Goal: Entertainment & Leisure: Consume media (video, audio)

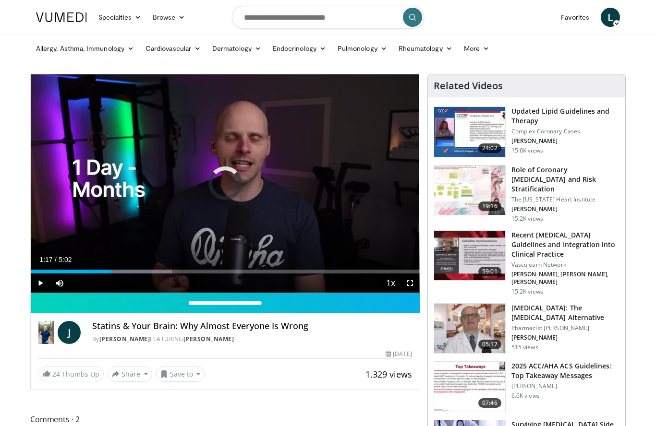
click at [111, 271] on div "Progress Bar" at bounding box center [71, 272] width 80 height 4
click at [389, 218] on div "10 seconds Tap to unmute" at bounding box center [225, 183] width 389 height 218
click at [302, 272] on div "Progress Bar" at bounding box center [191, 272] width 268 height 4
click at [392, 201] on div "10 seconds Tap to unmute" at bounding box center [225, 183] width 389 height 218
click at [341, 273] on div "Progress Bar" at bounding box center [247, 272] width 309 height 4
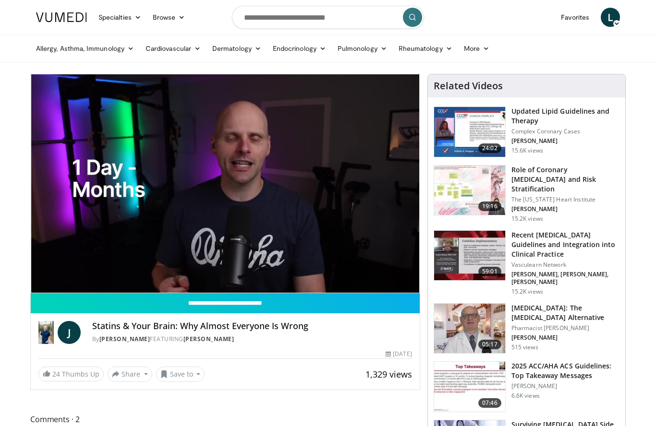
scroll to position [2, 0]
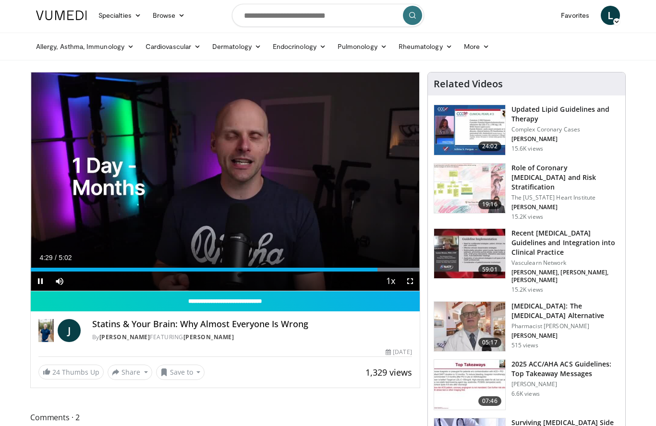
click at [398, 244] on div "10 seconds Tap to unmute" at bounding box center [225, 181] width 389 height 218
click at [394, 270] on div "Progress Bar" at bounding box center [285, 270] width 267 height 4
click at [414, 269] on div "Progress Bar" at bounding box center [285, 270] width 267 height 4
